Goal: Answer question/provide support

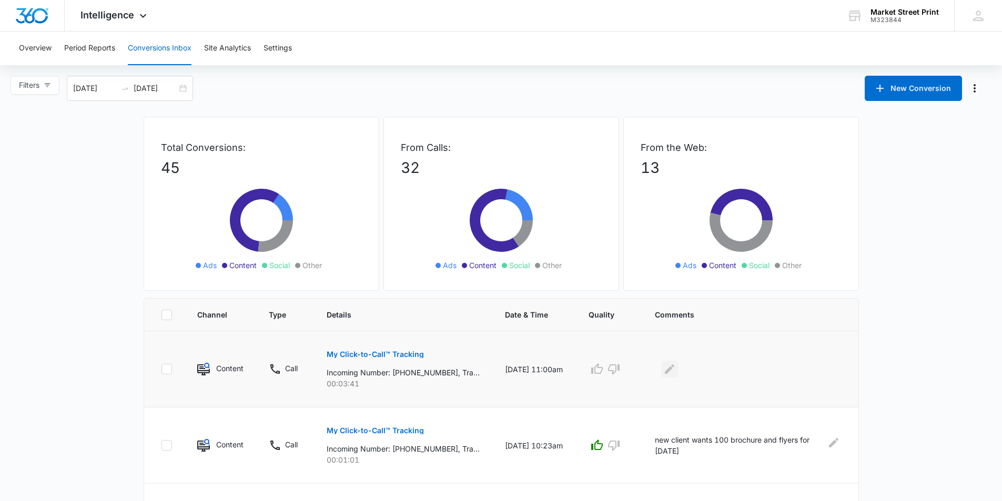
click at [674, 370] on icon "Edit Comments" at bounding box center [669, 368] width 9 height 9
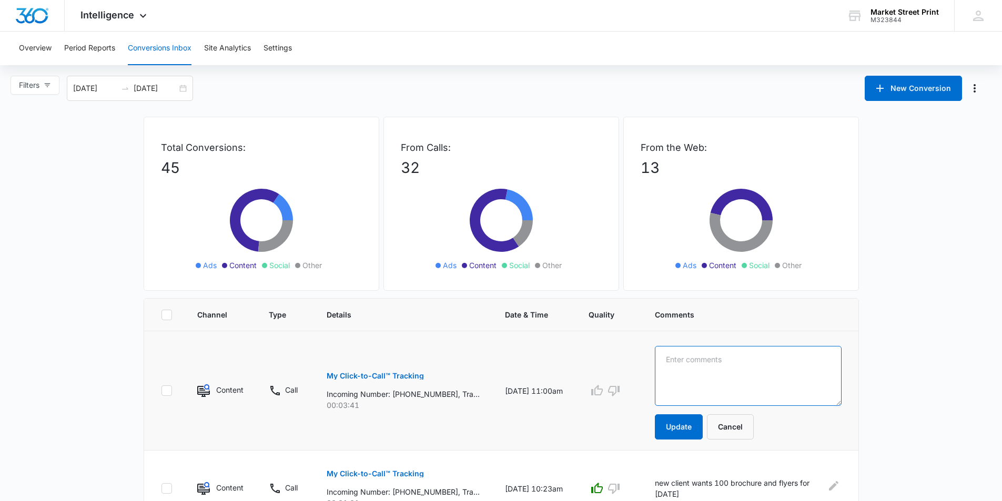
click at [719, 373] on textarea at bounding box center [748, 376] width 186 height 60
type textarea "K"
type textarea "Current Customer - Key Financial - wants a parking sign"
click at [698, 432] on button "Update" at bounding box center [679, 426] width 48 height 25
click at [603, 388] on icon "button" at bounding box center [597, 390] width 12 height 11
